Goal: Go to known website: Go to known website

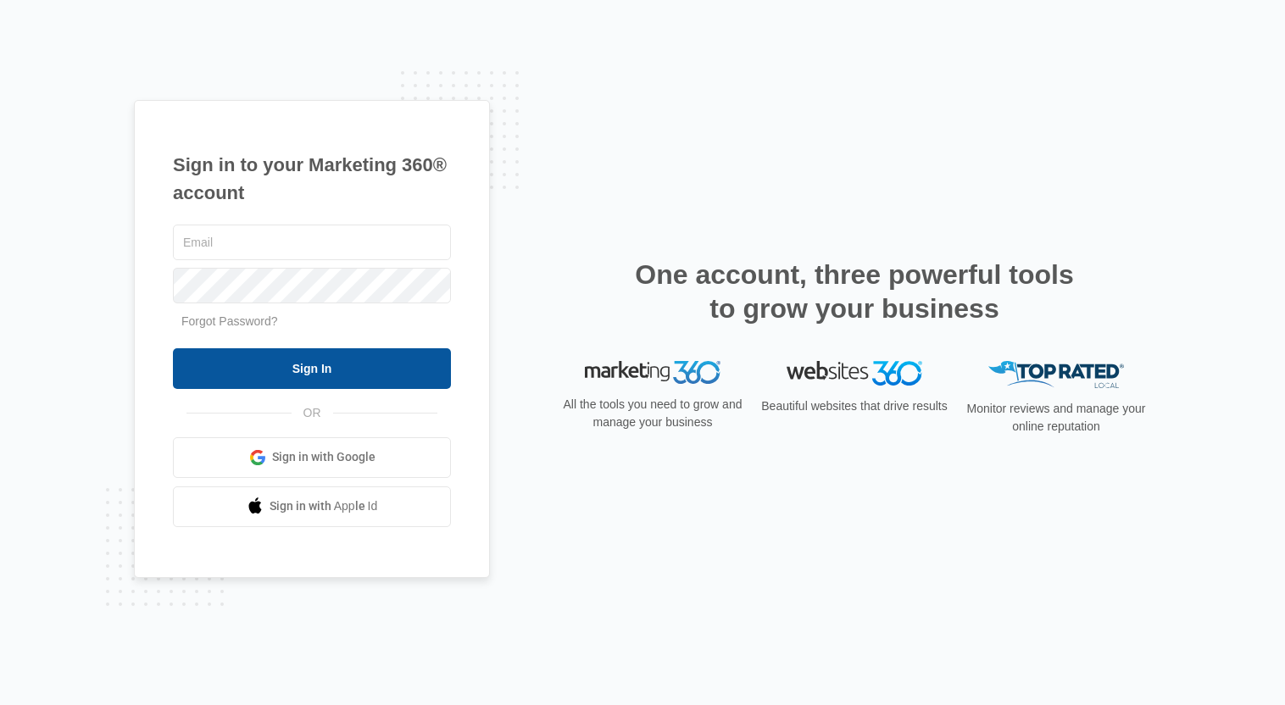
type input "Eric.Shen@unitedhyd.com"
click at [310, 372] on input "Sign In" at bounding box center [312, 368] width 278 height 41
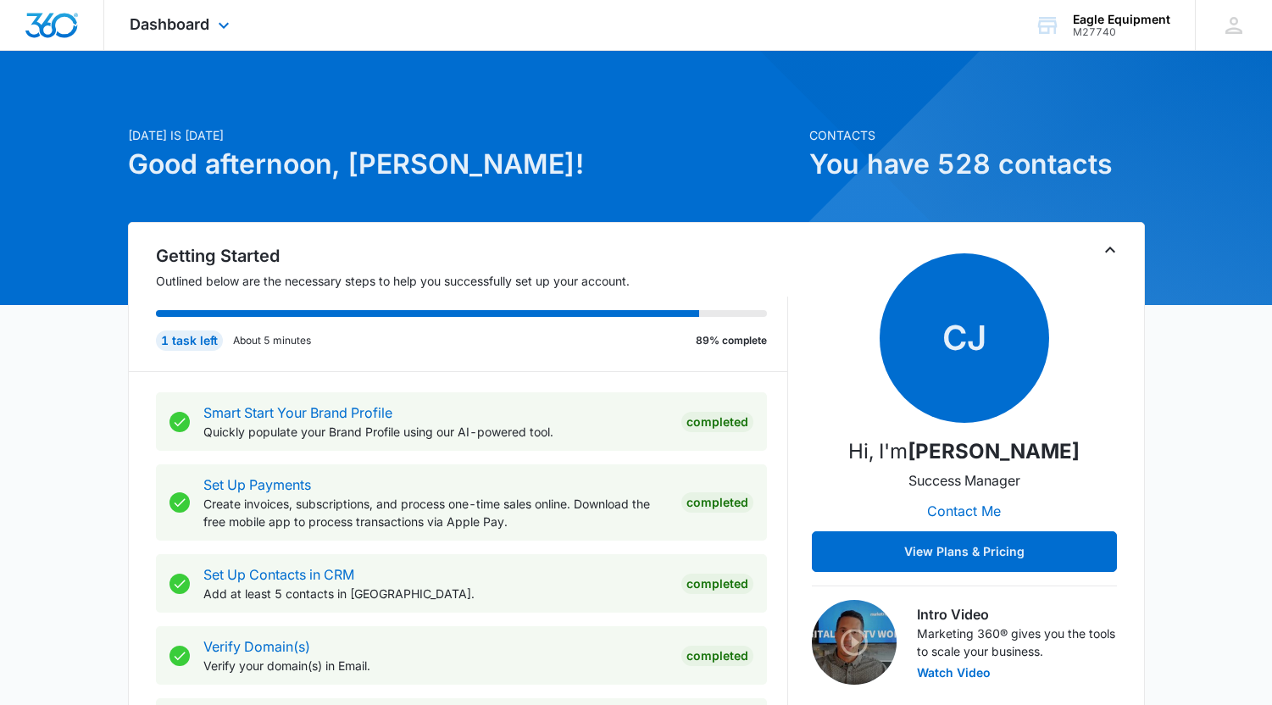
click at [210, 29] on div "Dashboard Apps Reputation Forms CRM Email Social Payments POS Content Ads Intel…" at bounding box center [181, 25] width 155 height 50
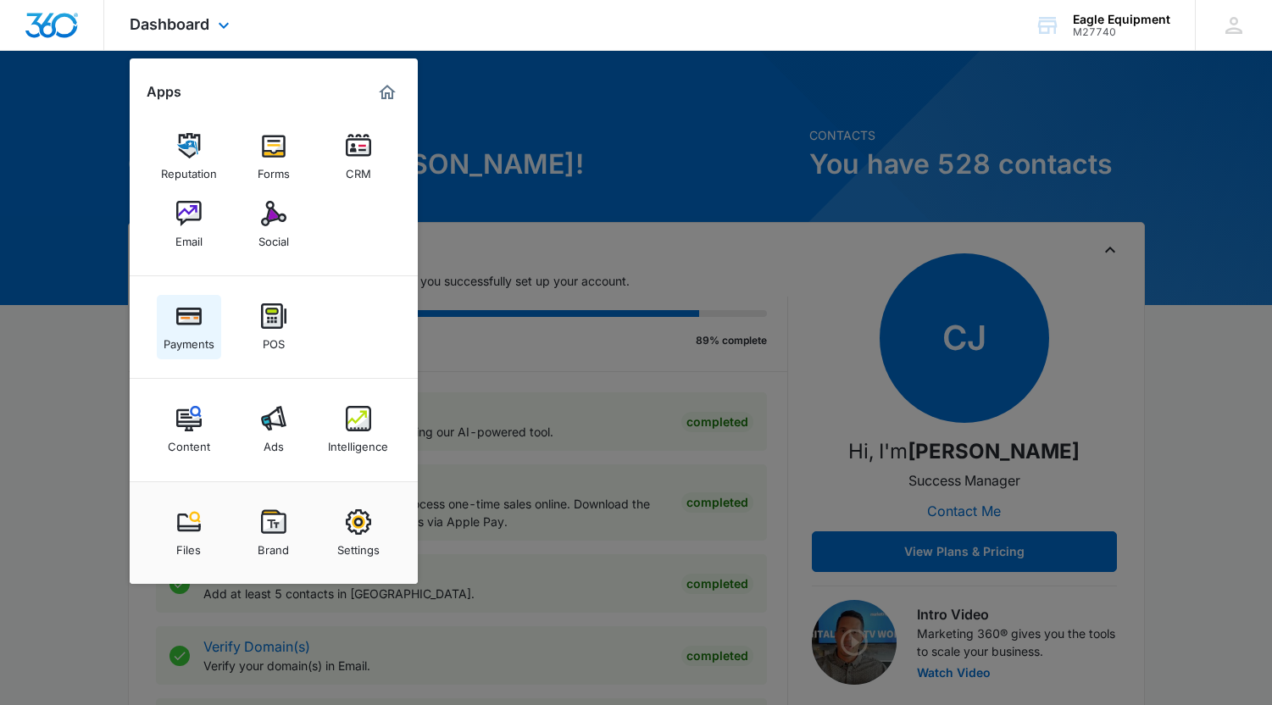
click at [198, 335] on div "Payments" at bounding box center [189, 340] width 51 height 22
